Goal: Transaction & Acquisition: Purchase product/service

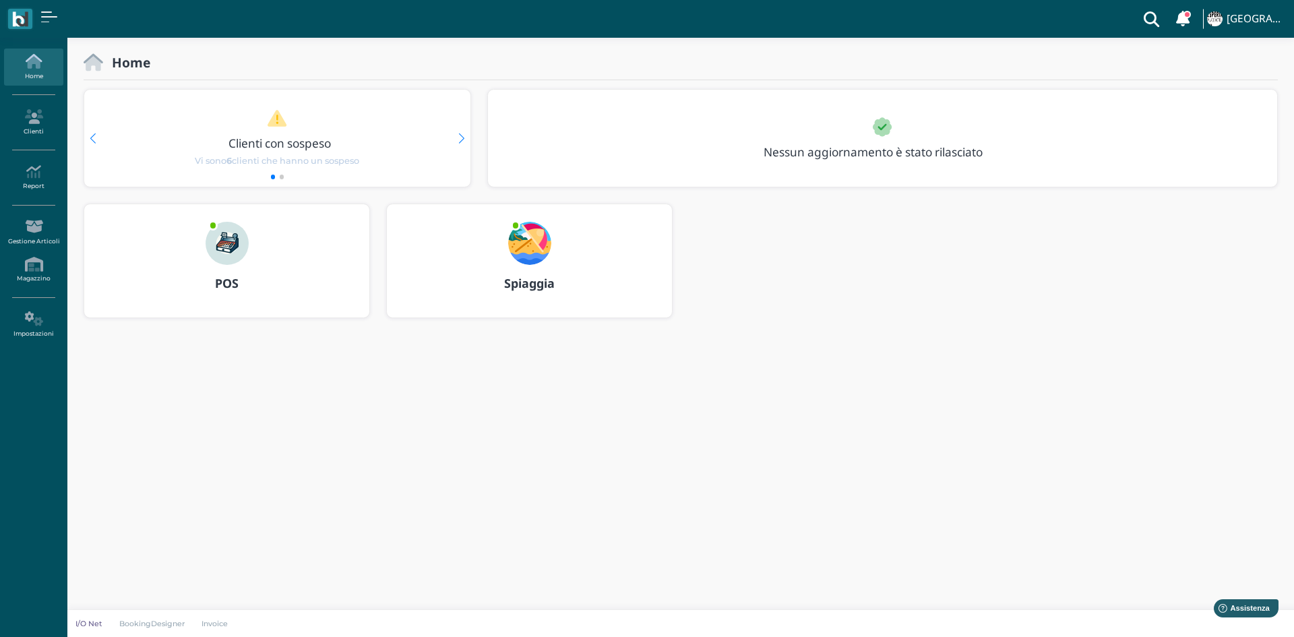
click at [535, 238] on img at bounding box center [529, 243] width 43 height 43
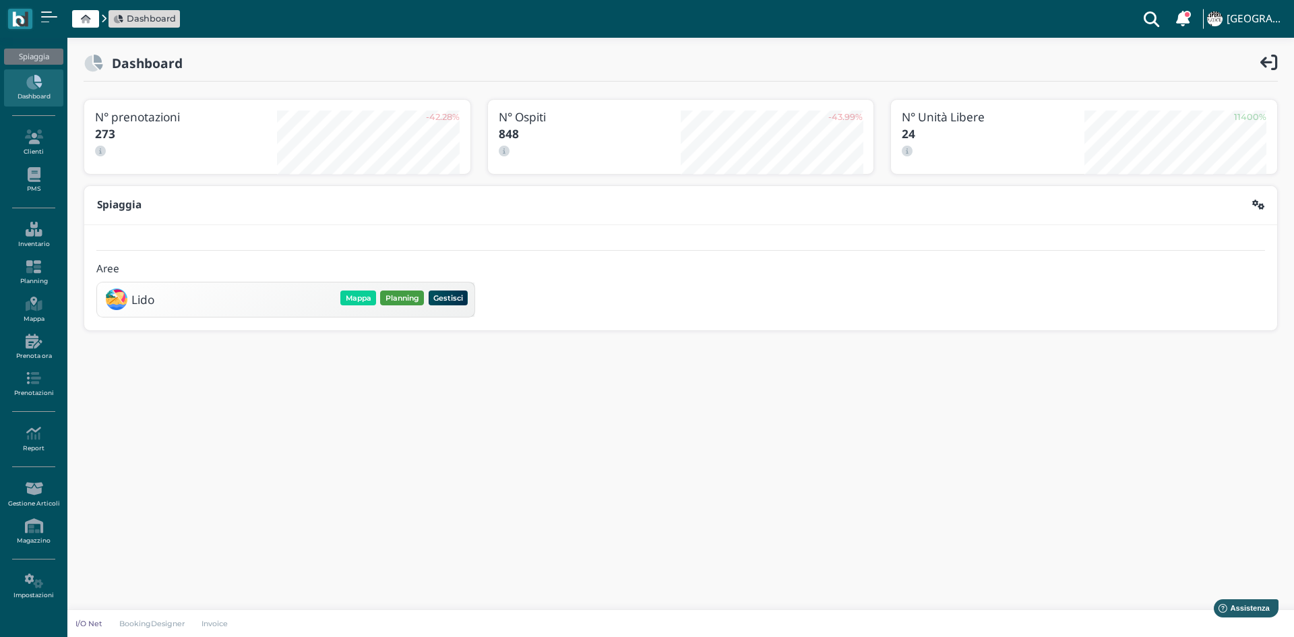
click at [396, 300] on button "Planning" at bounding box center [402, 298] width 44 height 15
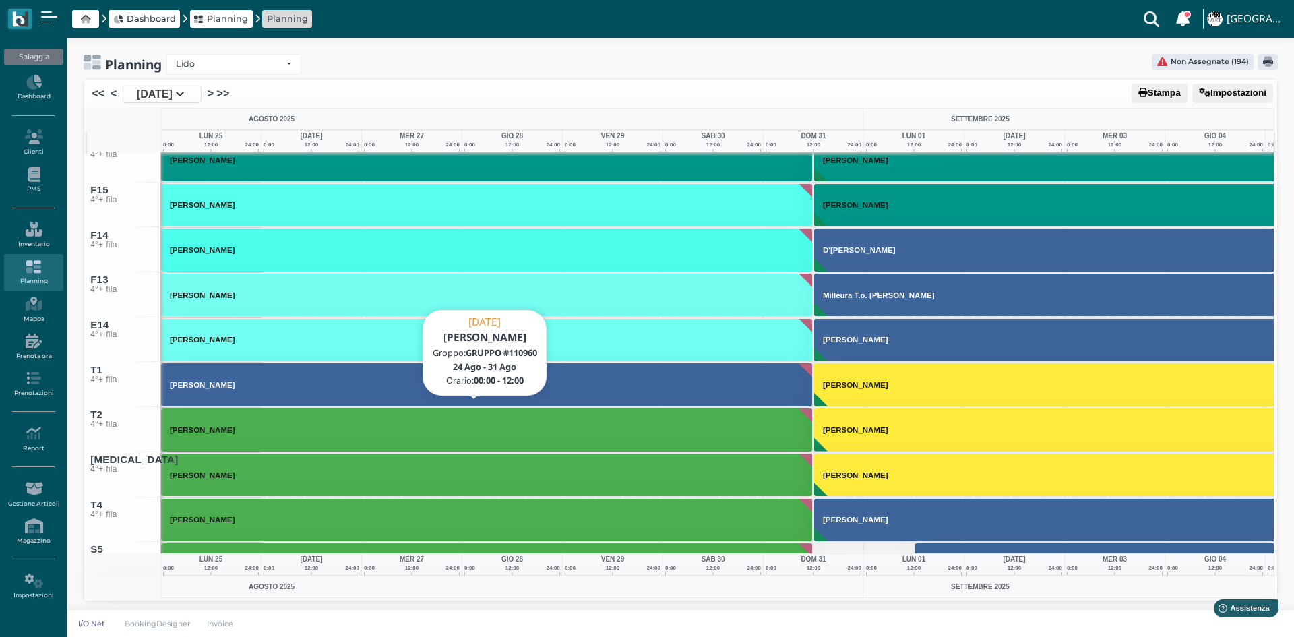
scroll to position [7579, 0]
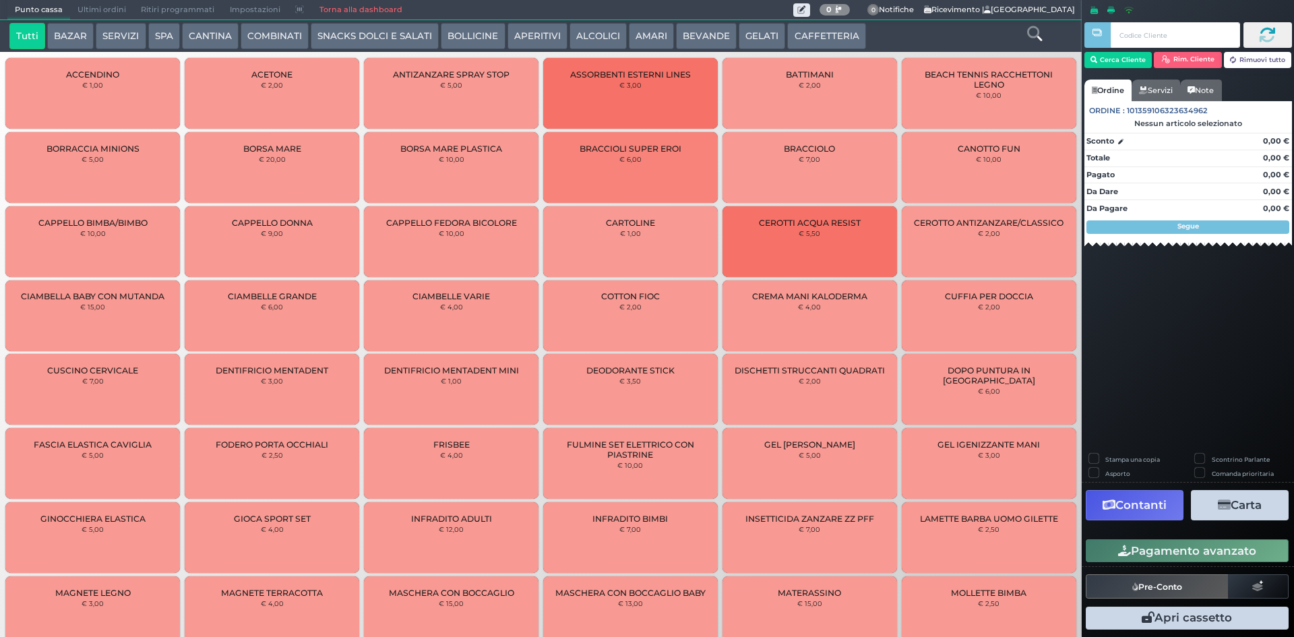
click at [111, 39] on button "SERVIZI" at bounding box center [121, 36] width 50 height 27
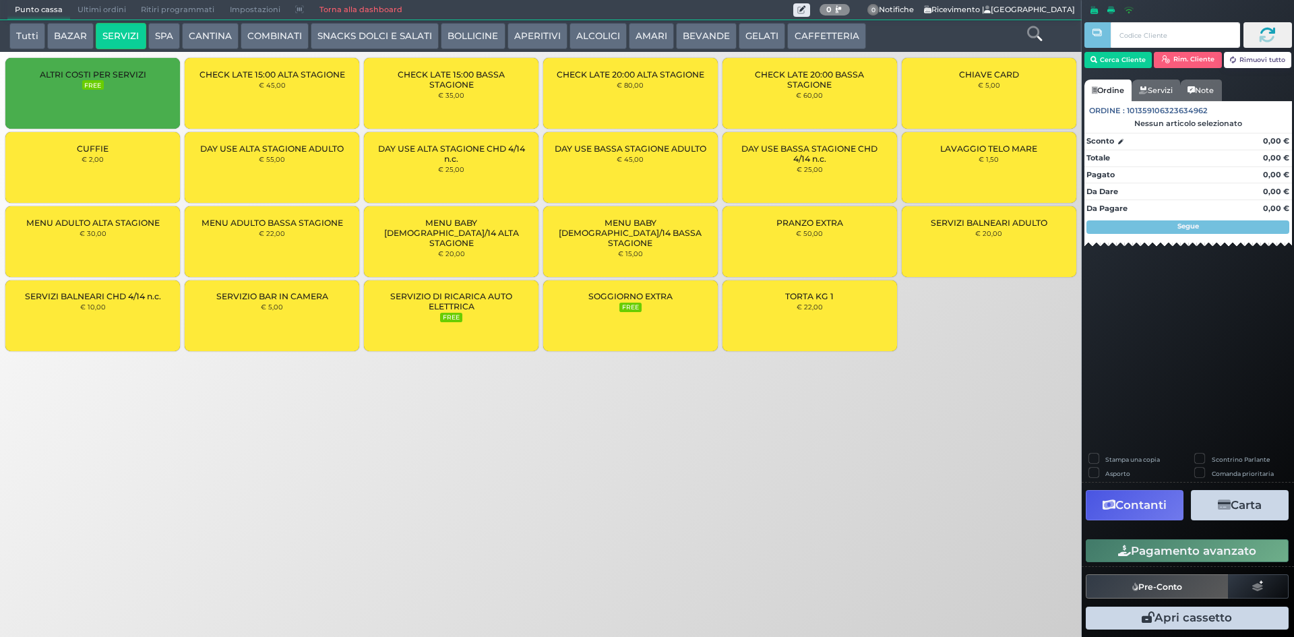
click at [150, 36] on button "SPA" at bounding box center [164, 36] width 32 height 27
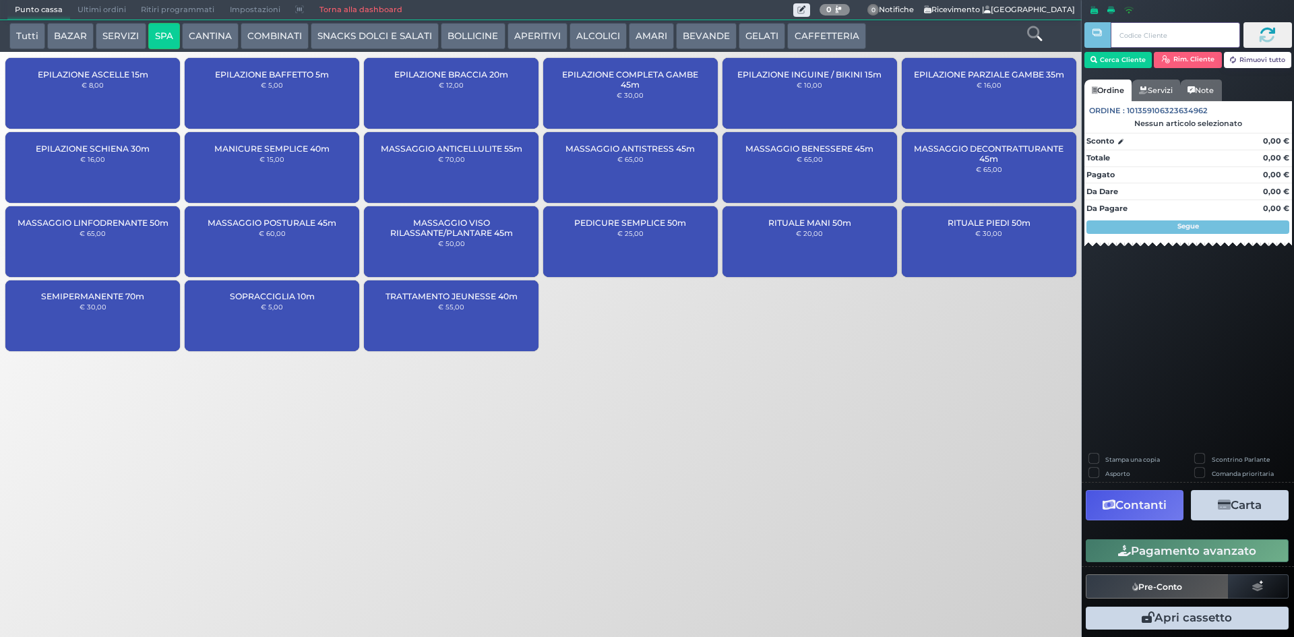
click at [1148, 38] on input "text" at bounding box center [1175, 35] width 129 height 26
click at [1135, 59] on button "Cerca Cliente" at bounding box center [1119, 60] width 68 height 16
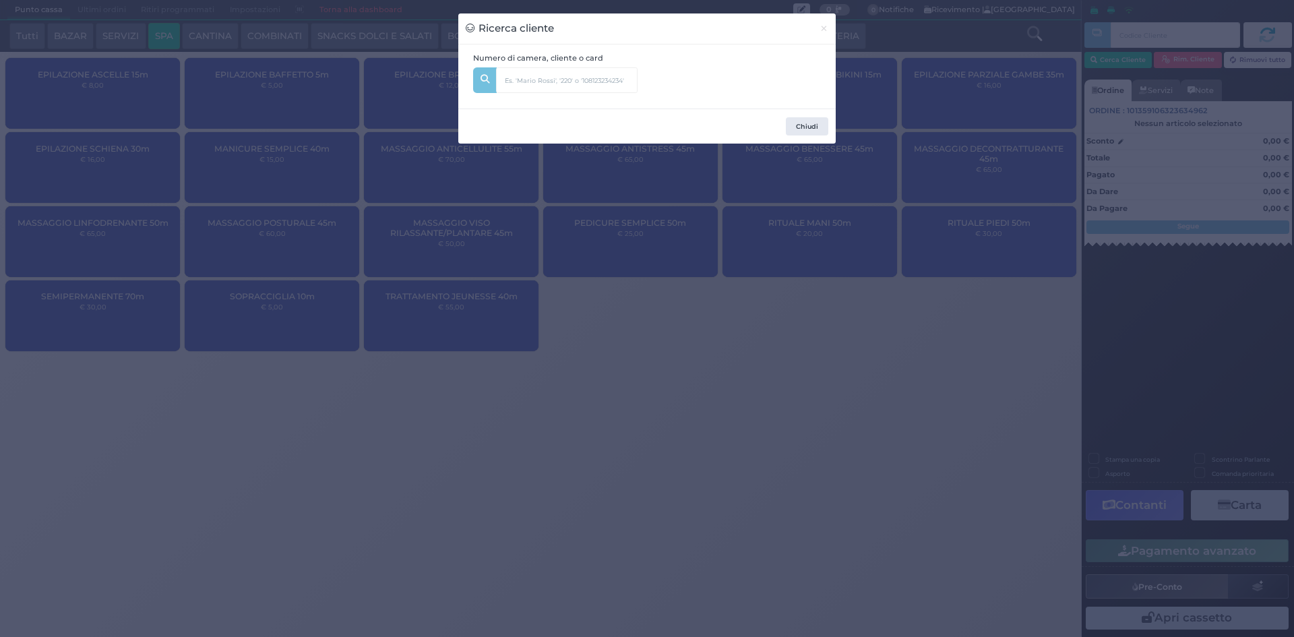
click at [685, 83] on div "Numero di camera, cliente o card" at bounding box center [647, 77] width 363 height 49
click at [601, 80] on input "text" at bounding box center [567, 80] width 142 height 26
type input "504"
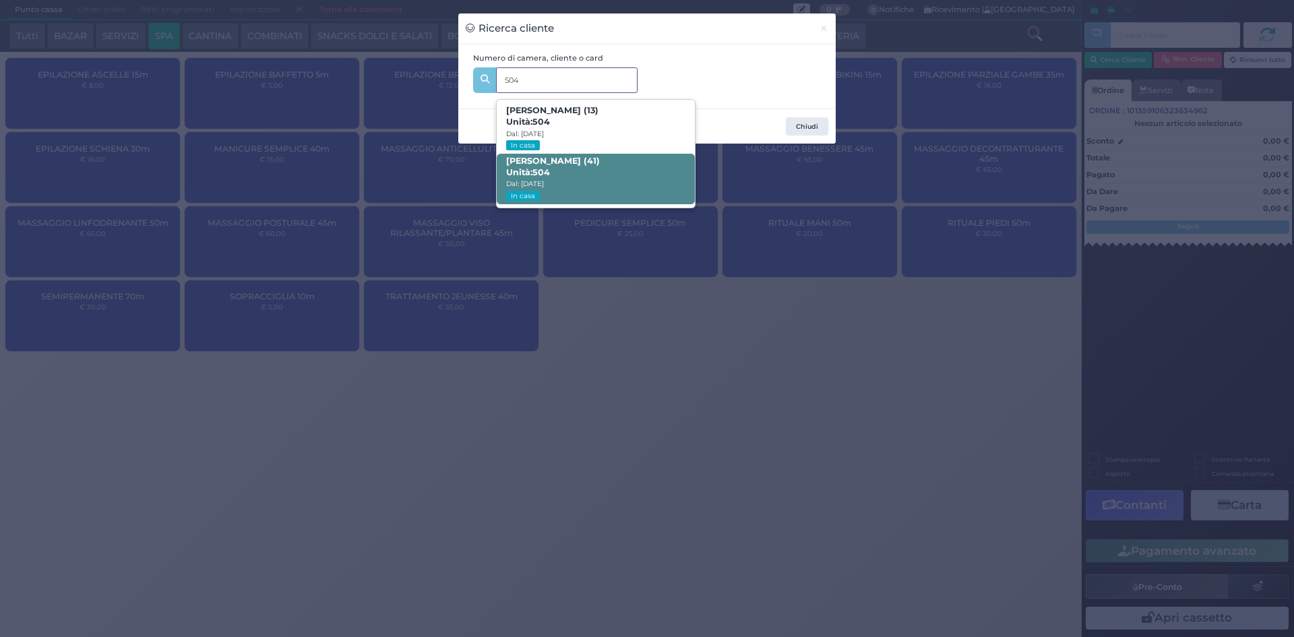
click at [608, 171] on span "Carina Haas (41) Unità: 504 Dal: 24/08/2025 In casa" at bounding box center [596, 179] width 198 height 51
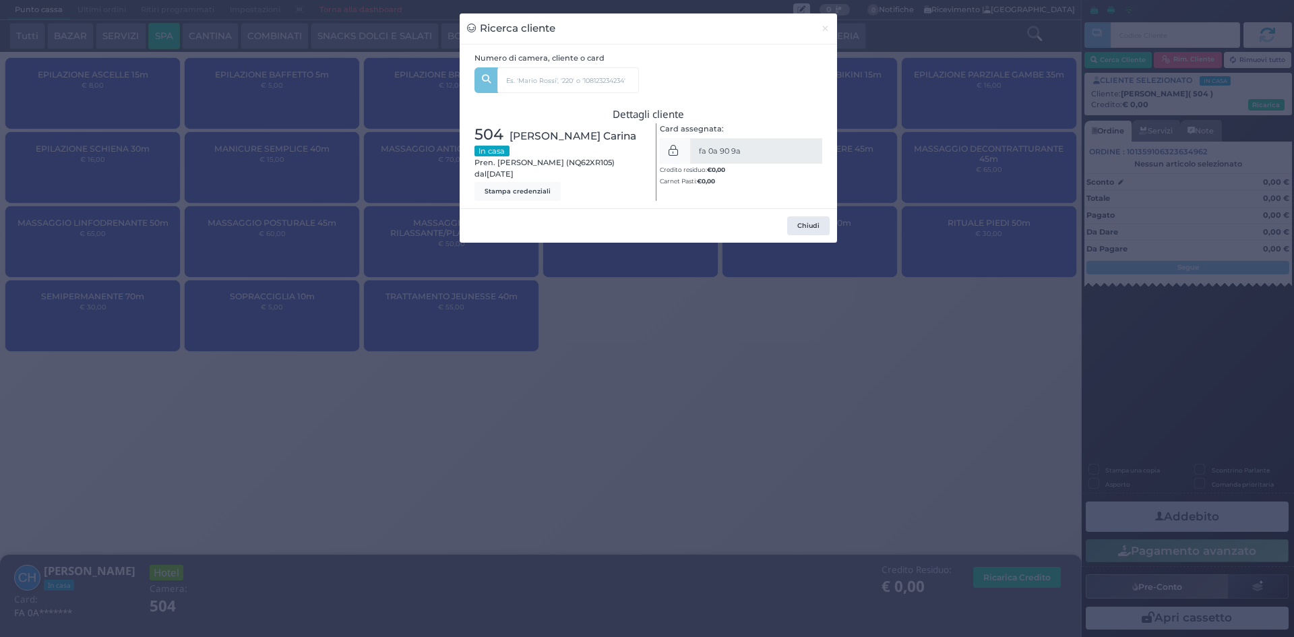
click at [673, 344] on div "Ricerca cliente × Numero di camera, cliente o card 504 Sydney Haas (13) Unità: …" at bounding box center [647, 318] width 1294 height 637
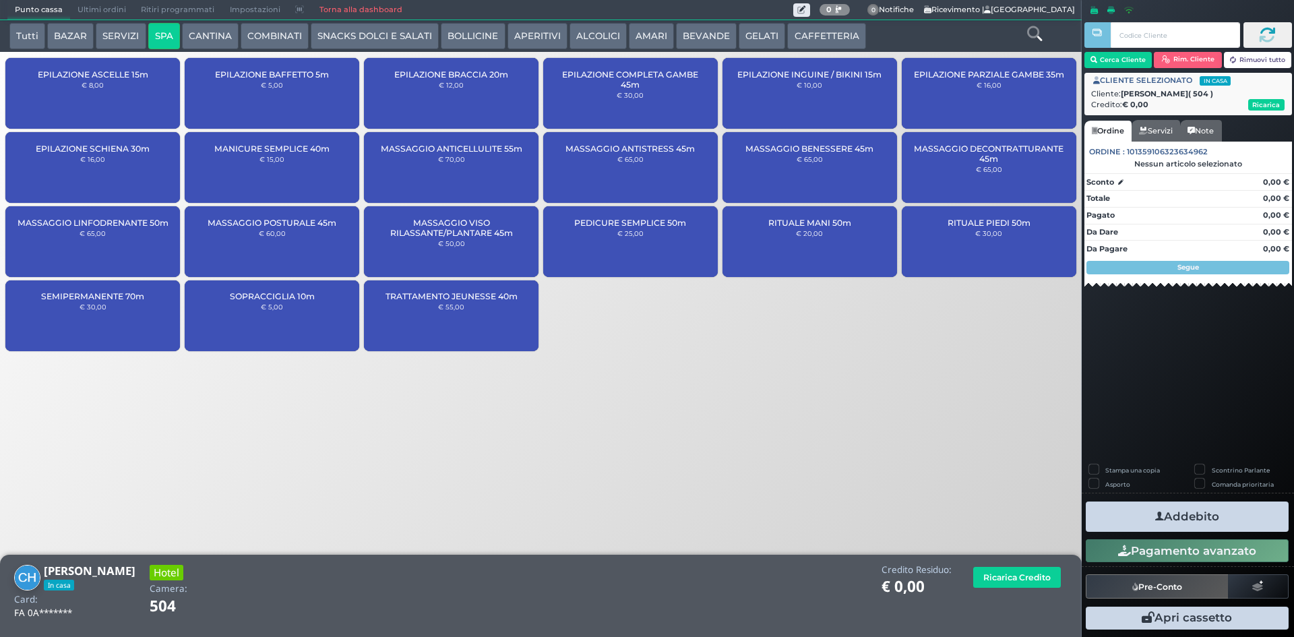
click at [31, 44] on button "Tutti" at bounding box center [27, 36] width 36 height 27
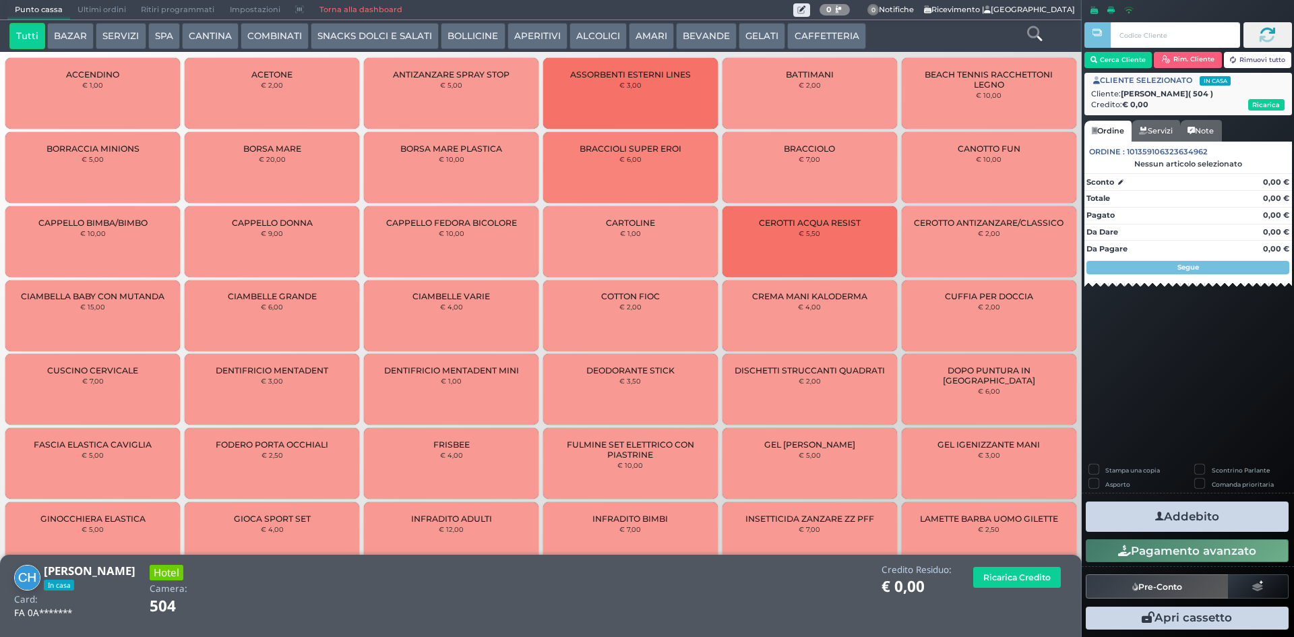
click at [1027, 34] on icon at bounding box center [1034, 33] width 15 height 15
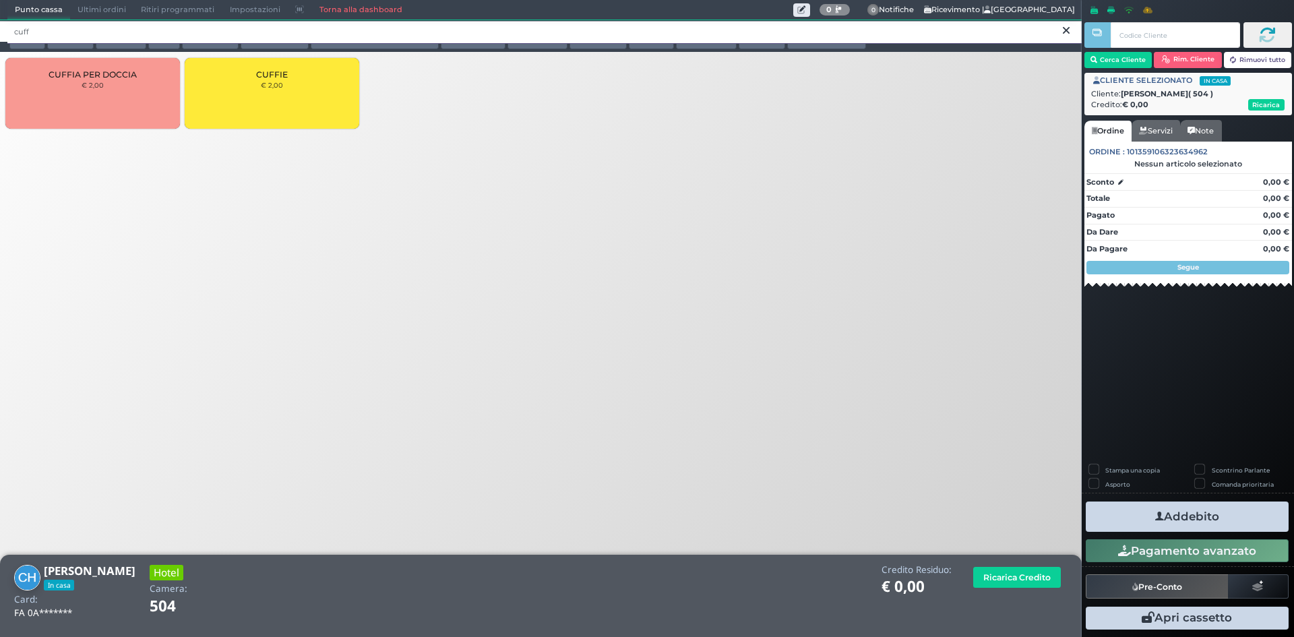
type input "cuff"
click at [268, 96] on div "CUFFIE € 2,00" at bounding box center [272, 93] width 175 height 71
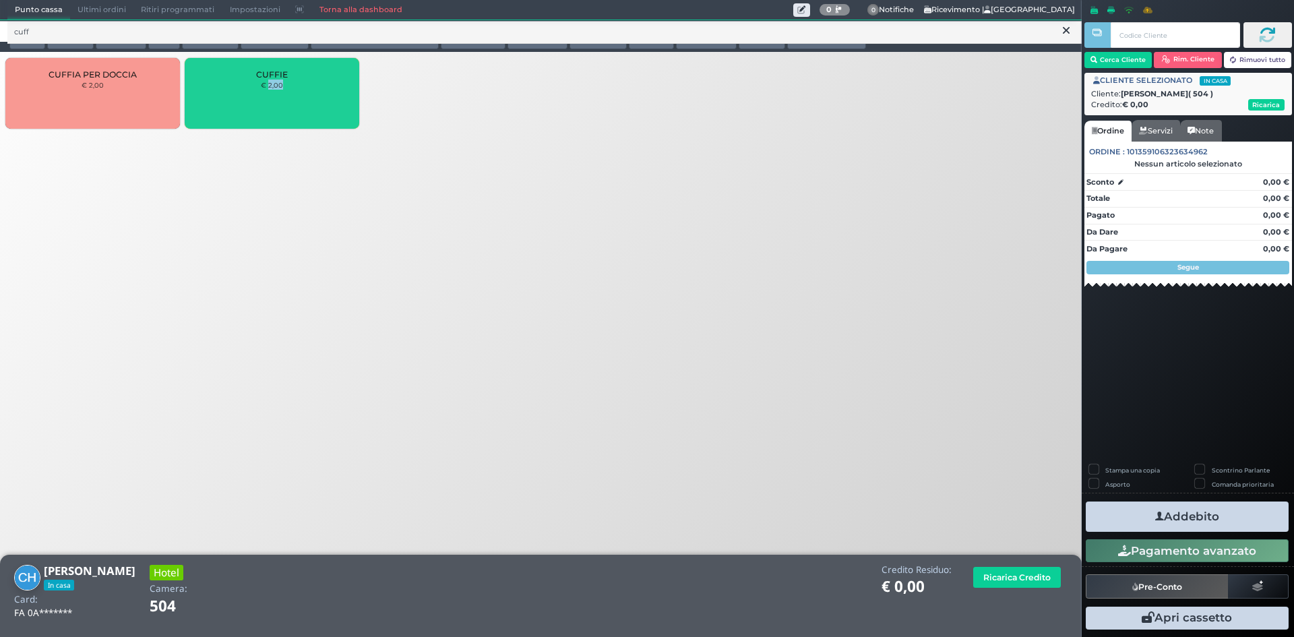
click at [268, 96] on div "CUFFIE € 2,00" at bounding box center [272, 93] width 175 height 71
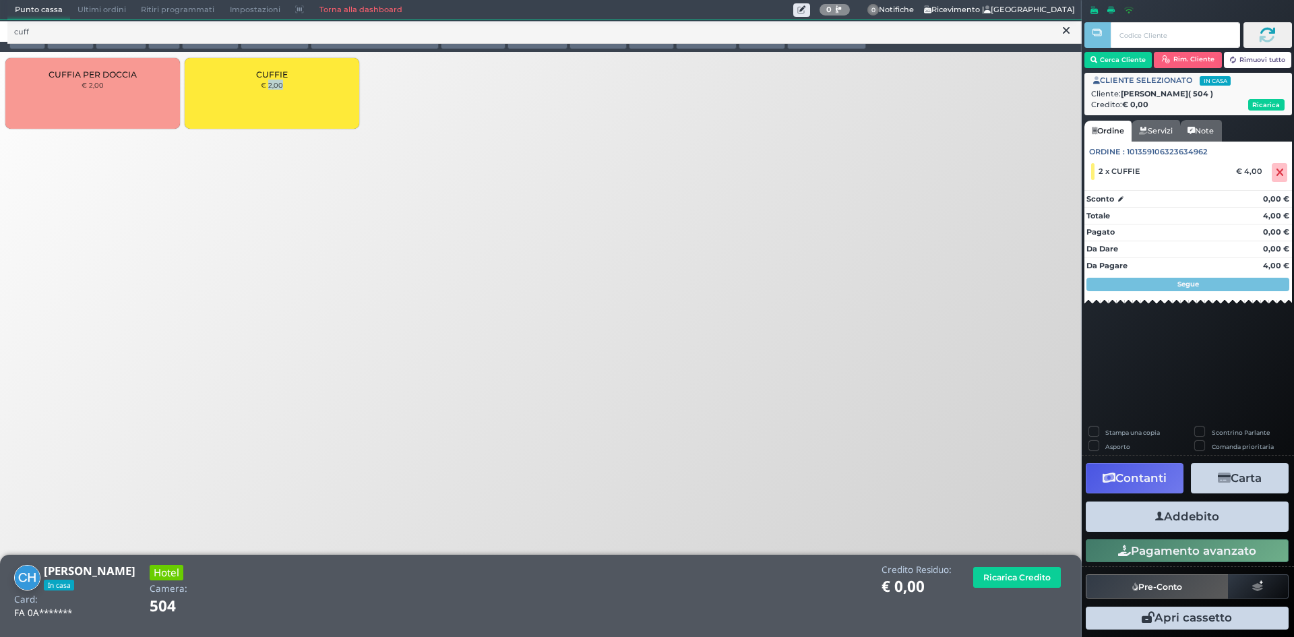
click at [1162, 507] on button "Addebito" at bounding box center [1187, 517] width 203 height 30
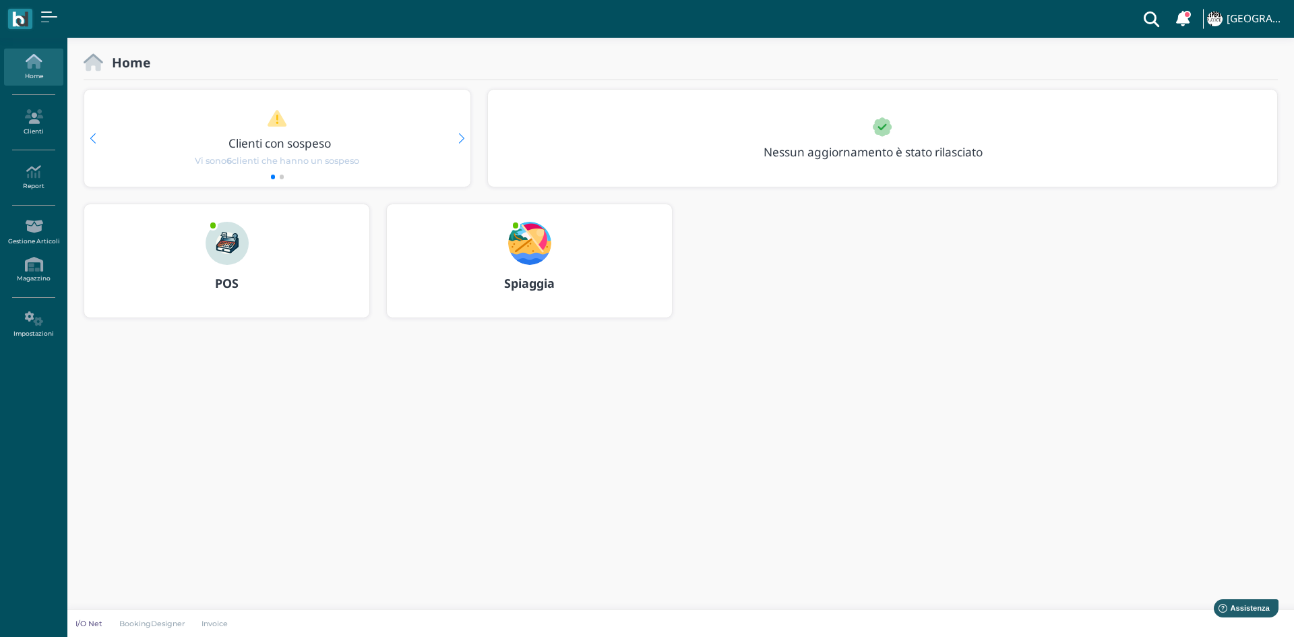
click at [519, 246] on img at bounding box center [529, 243] width 43 height 43
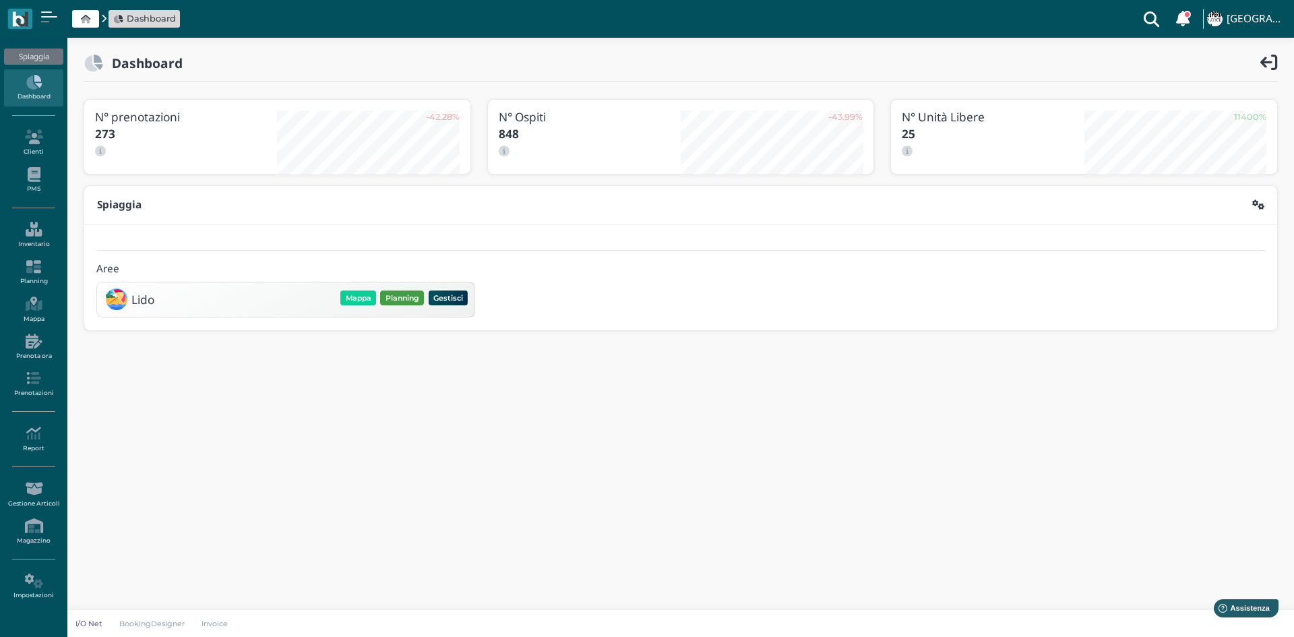
click at [403, 300] on button "Planning" at bounding box center [402, 298] width 44 height 15
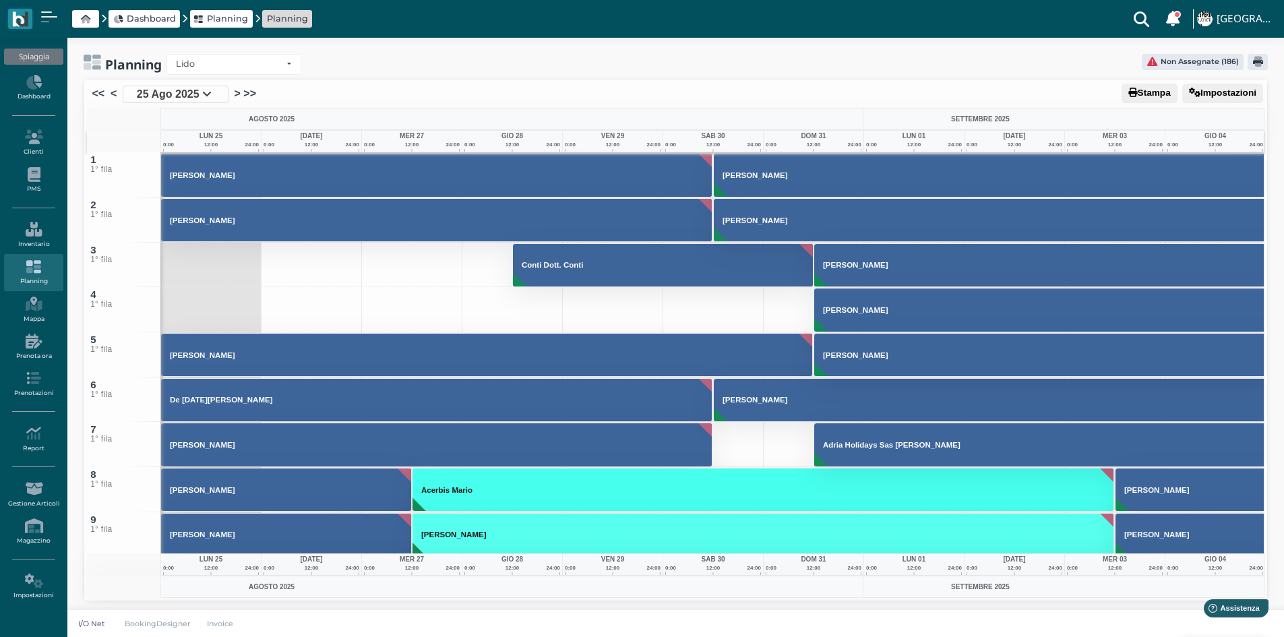
click at [204, 96] on icon at bounding box center [206, 93] width 9 height 11
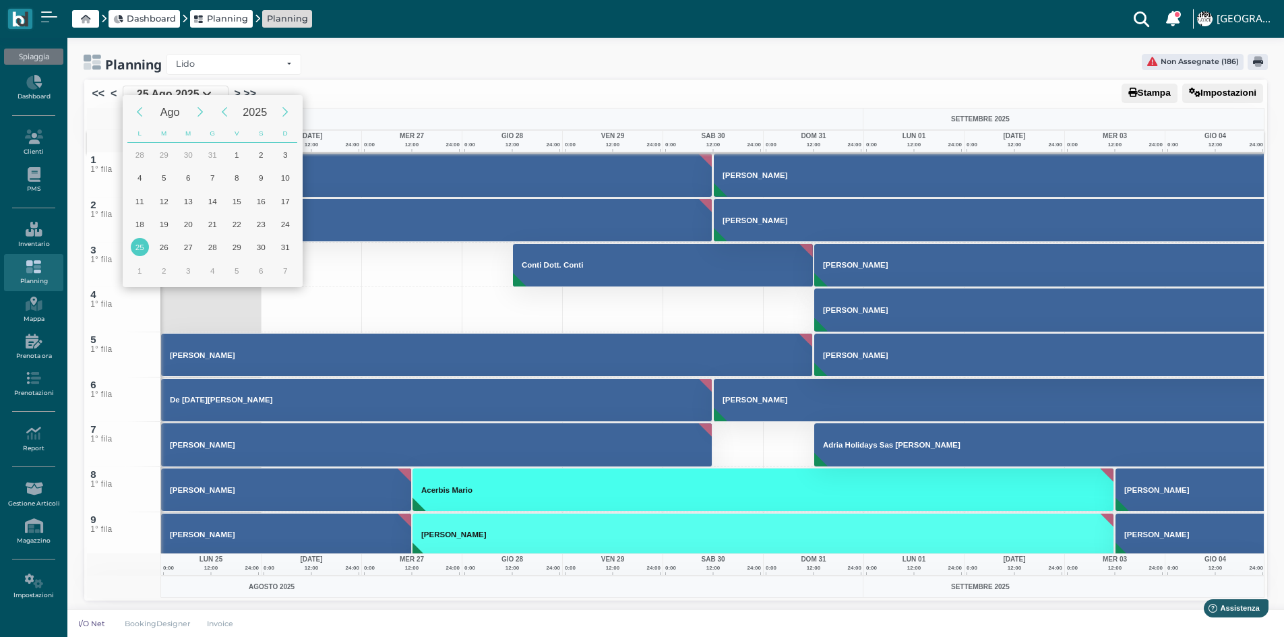
click at [376, 92] on div "Ago 2025 L M M G V S D 30 1 2 3 4 5 6 7 8 9 10 11 12 13 14 15 16 17 18 19 20 21…" at bounding box center [642, 364] width 1284 height 728
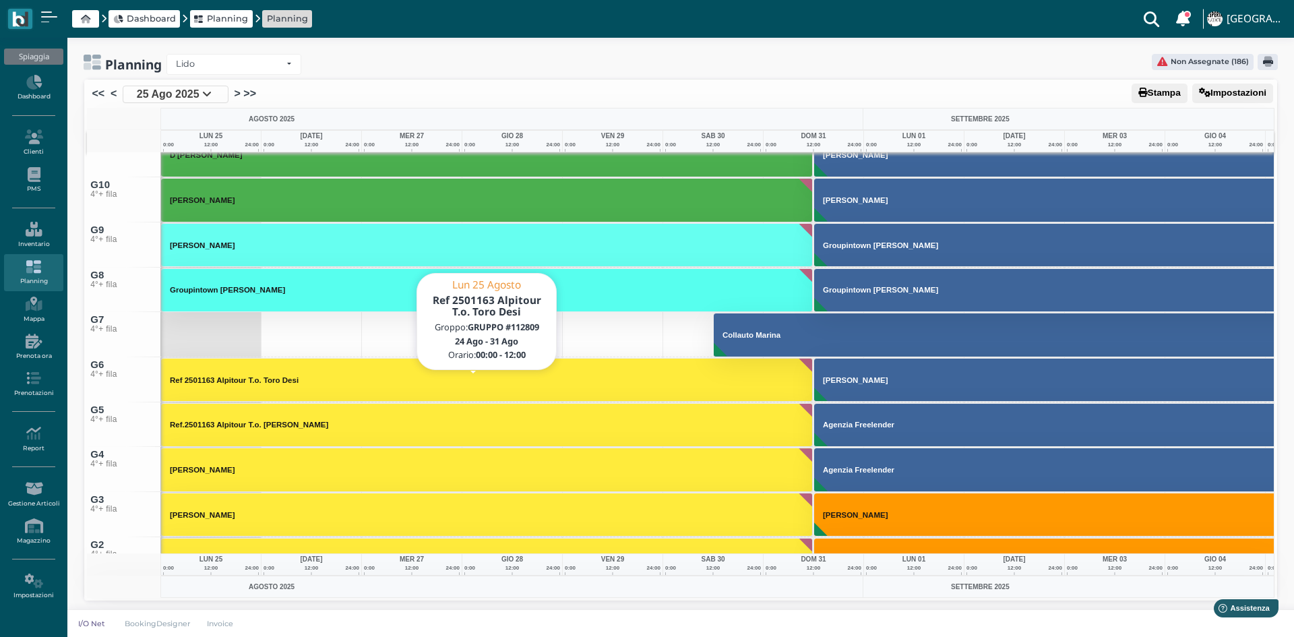
scroll to position [6433, 0]
